Goal: Information Seeking & Learning: Learn about a topic

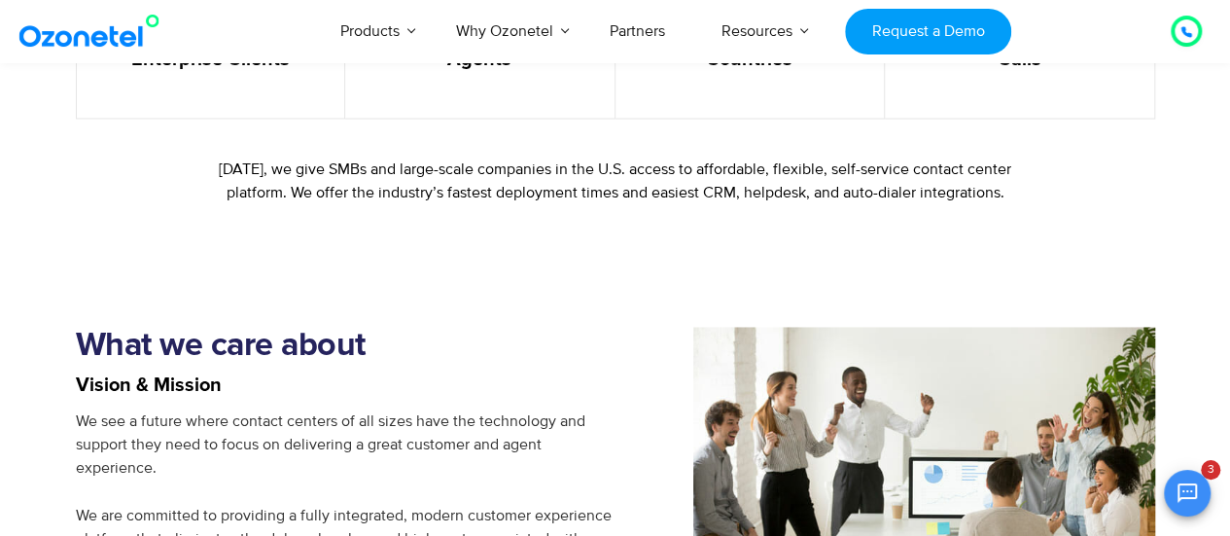
scroll to position [2239, 0]
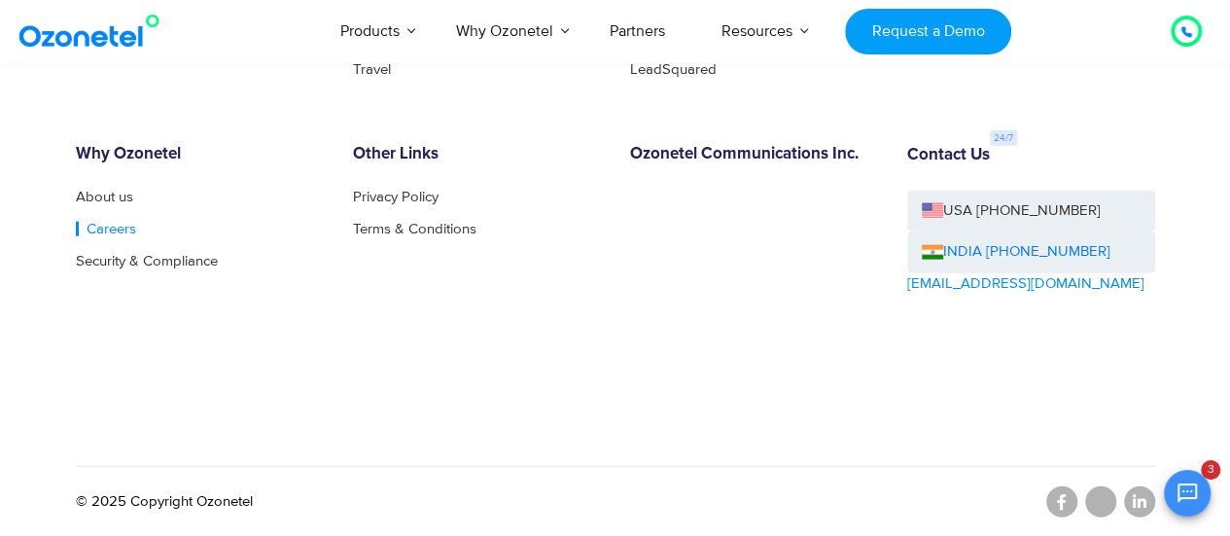
click at [99, 228] on link "Careers" at bounding box center [106, 229] width 60 height 15
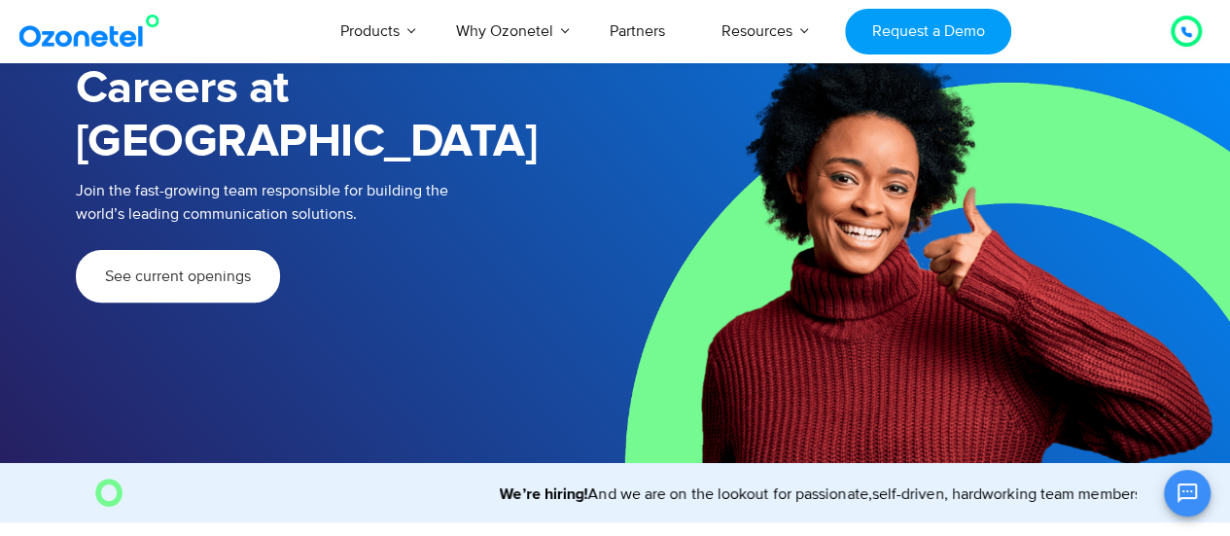
scroll to position [177, 0]
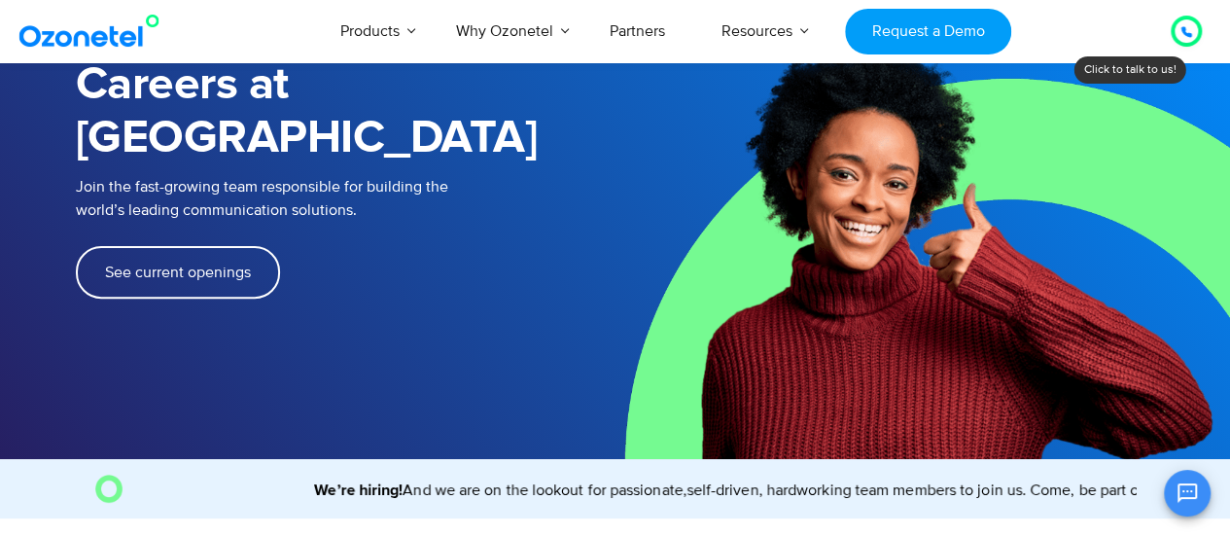
click at [166, 264] on span "See current openings" at bounding box center [178, 272] width 146 height 16
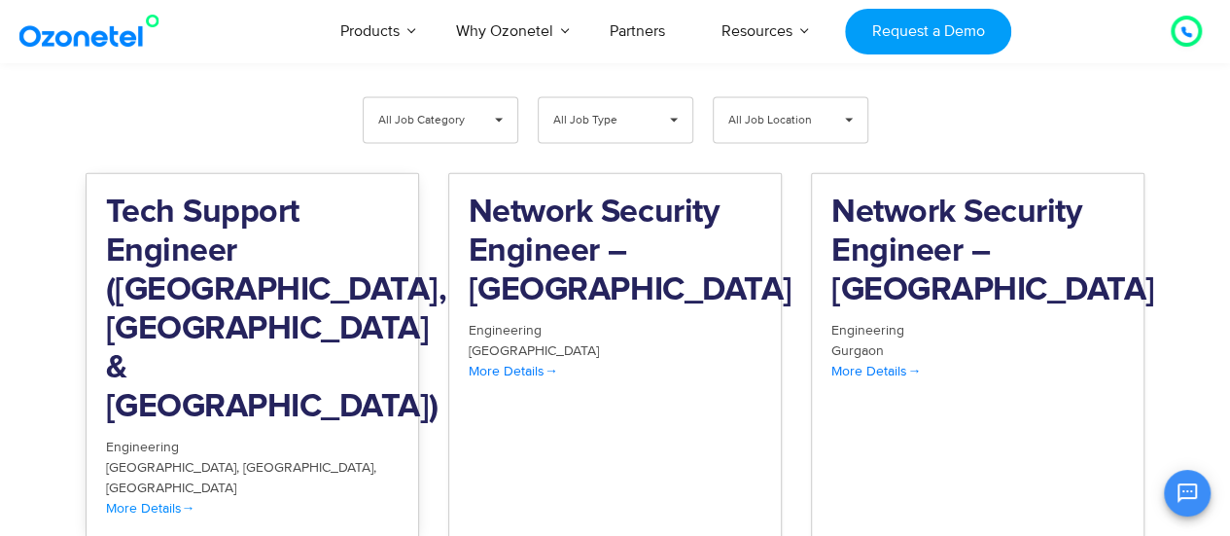
scroll to position [2126, 0]
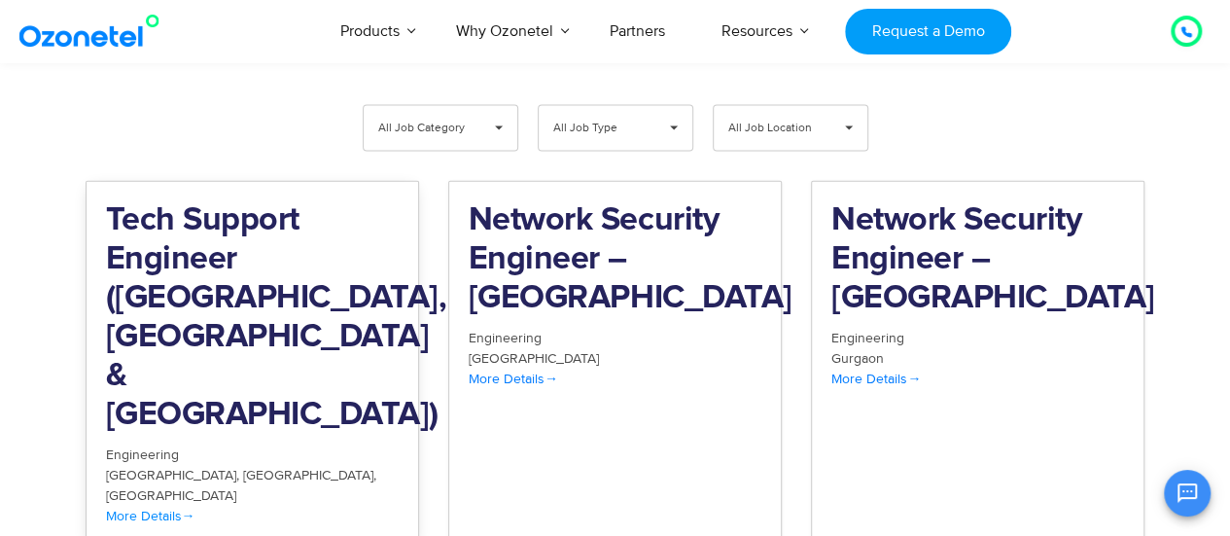
click at [212, 246] on h2 "Tech Support Engineer ([GEOGRAPHIC_DATA], [GEOGRAPHIC_DATA] & [GEOGRAPHIC_DATA])" at bounding box center [252, 317] width 293 height 233
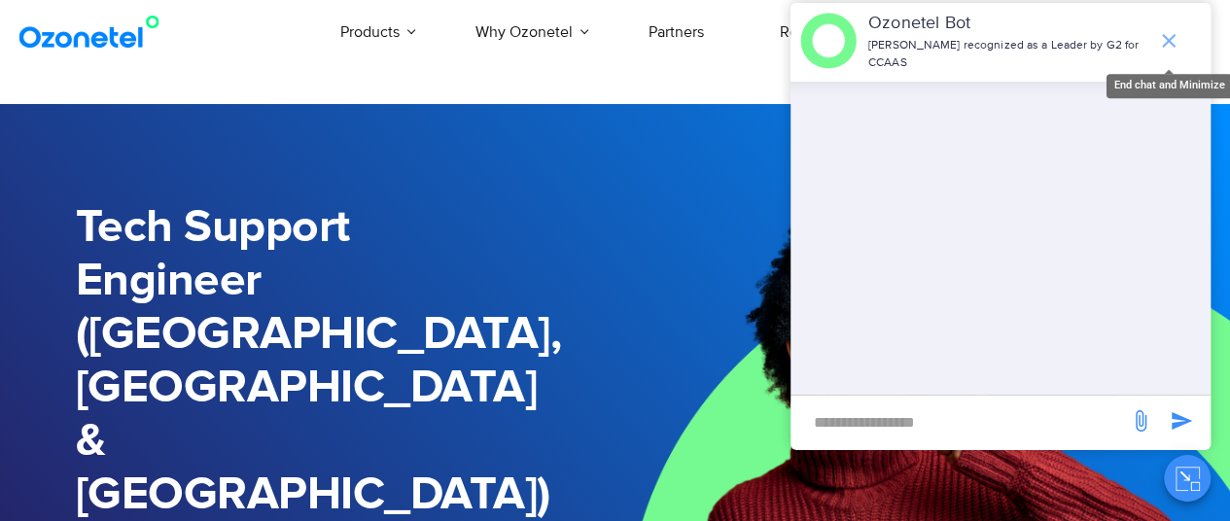
click at [1170, 38] on icon "end chat or minimize" at bounding box center [1168, 40] width 23 height 23
